Goal: Check status: Check status

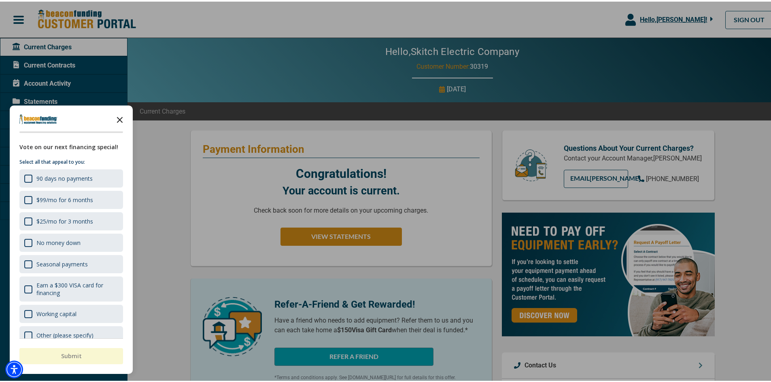
click at [118, 116] on icon "Close the survey" at bounding box center [120, 118] width 16 height 16
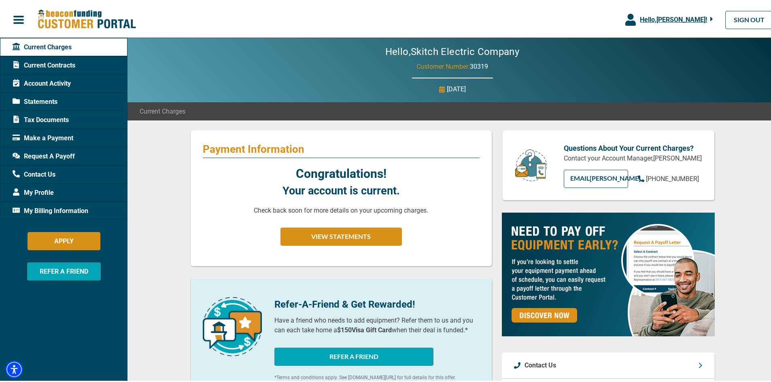
click at [36, 101] on span "Statements" at bounding box center [35, 100] width 45 height 10
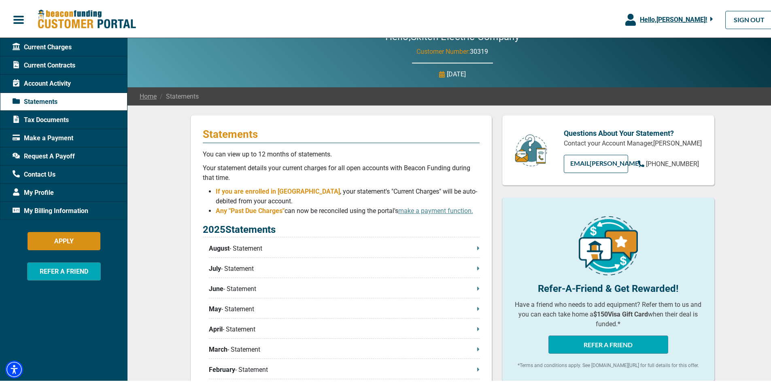
scroll to position [40, 0]
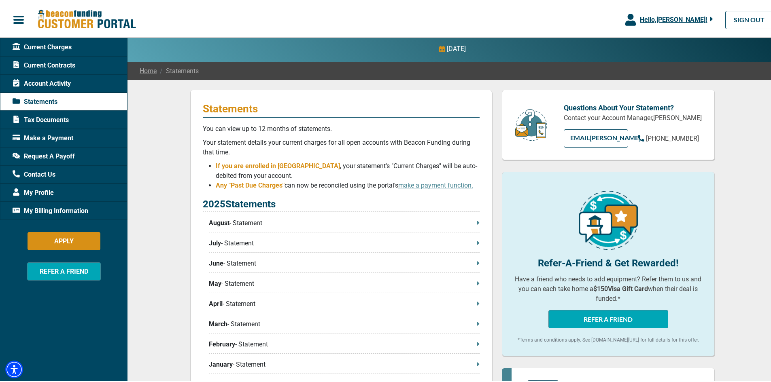
click at [259, 223] on p "August - Statement" at bounding box center [344, 222] width 271 height 10
click at [477, 222] on icon at bounding box center [478, 221] width 2 height 4
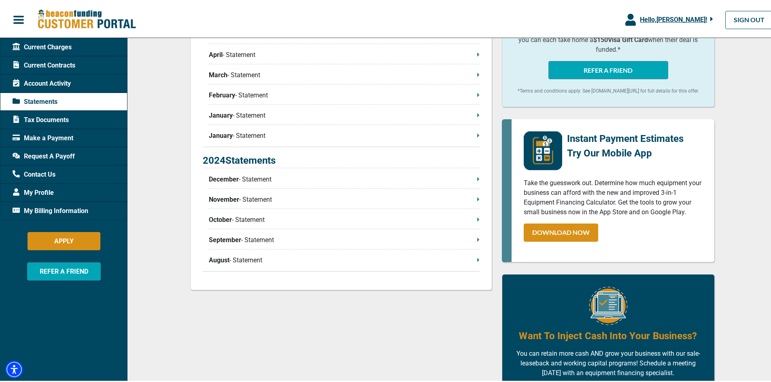
scroll to position [270, 0]
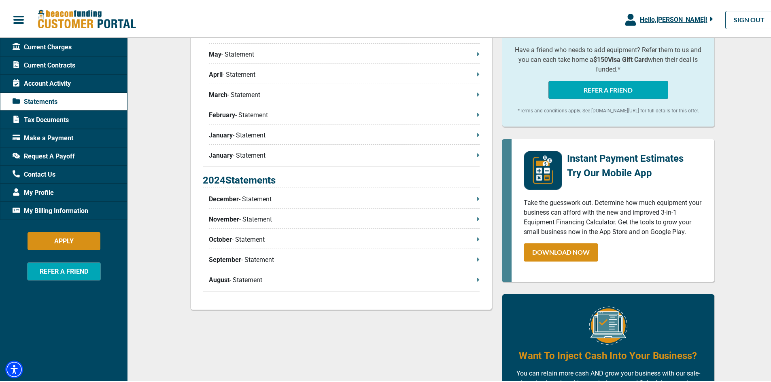
click at [66, 45] on span "Current Charges" at bounding box center [42, 46] width 59 height 10
